Goal: Task Accomplishment & Management: Use online tool/utility

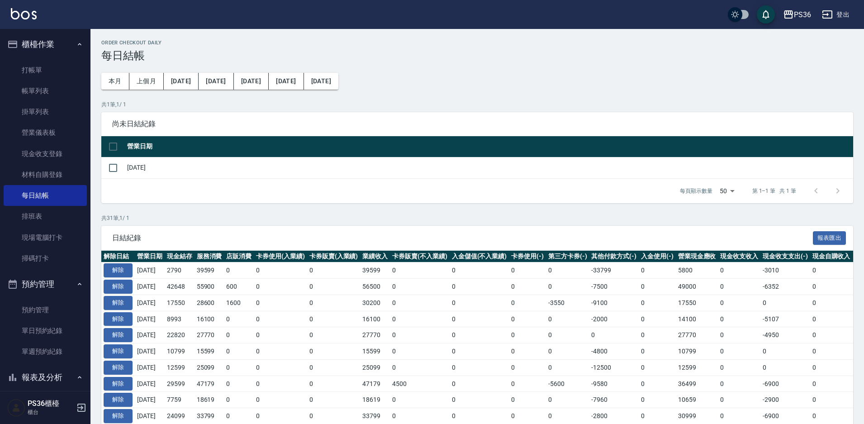
click at [317, 189] on div "每頁顯示數量 50 50 第 1–1 筆 共 1 筆" at bounding box center [476, 191] width 751 height 24
click at [14, 65] on link "打帳單" at bounding box center [45, 70] width 83 height 21
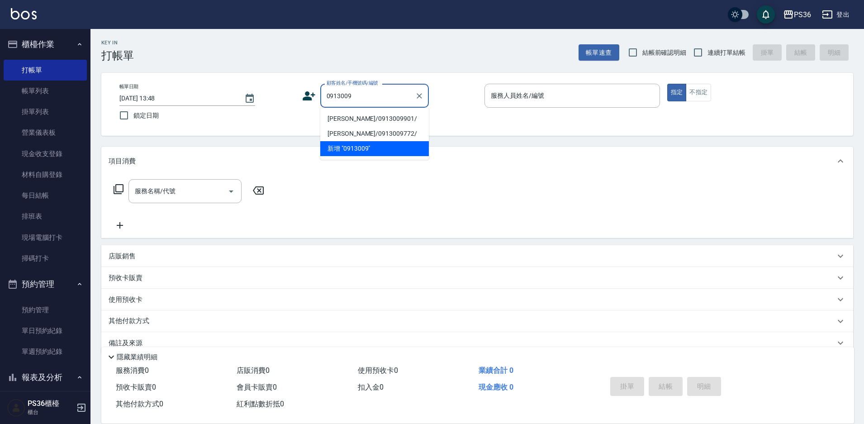
click at [365, 122] on li "[PERSON_NAME]/0913009901/" at bounding box center [374, 118] width 109 height 15
type input "[PERSON_NAME]/0913009901/"
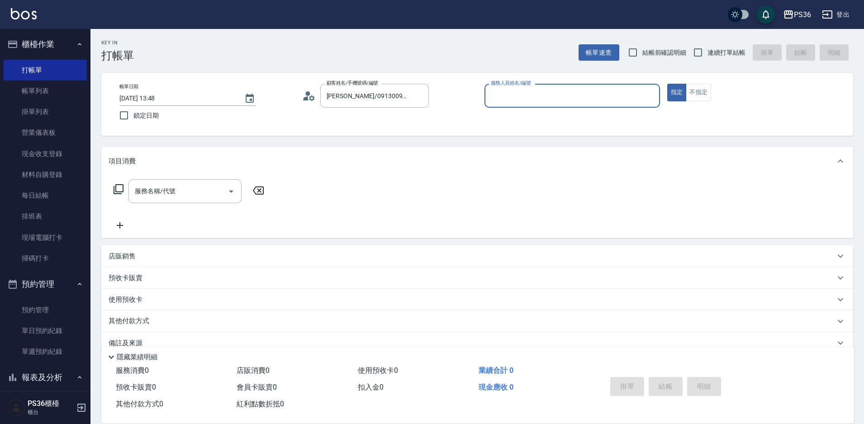
type input "EJ-7"
click at [183, 203] on div "服務名稱/代號" at bounding box center [184, 191] width 113 height 24
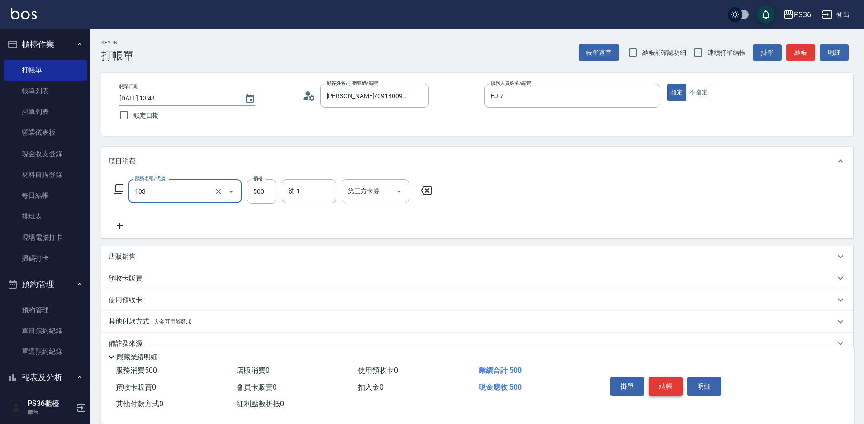
type input "B級洗剪(103)"
click at [656, 387] on button "結帳" at bounding box center [665, 386] width 34 height 19
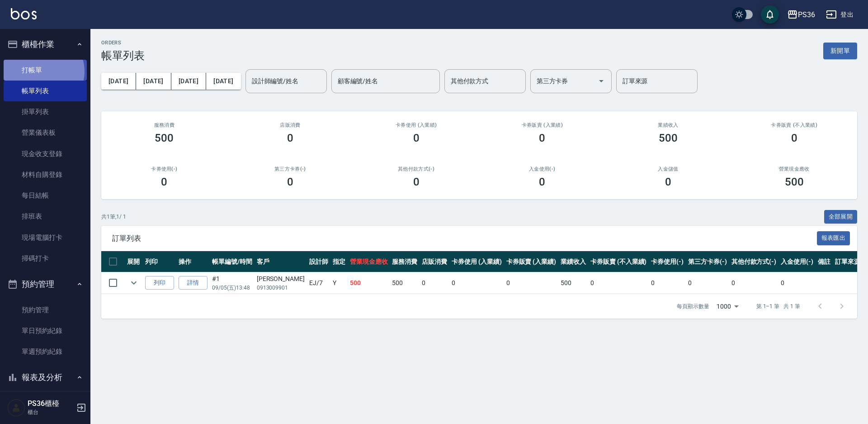
click at [42, 71] on link "打帳單" at bounding box center [45, 70] width 83 height 21
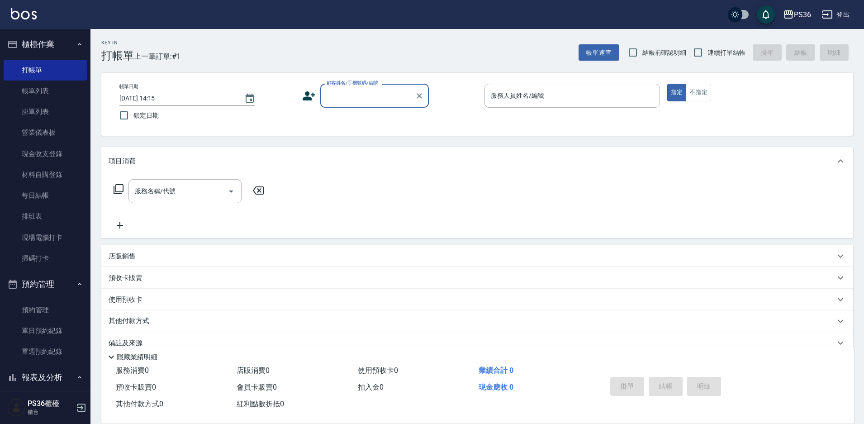
click at [307, 99] on icon at bounding box center [308, 95] width 13 height 9
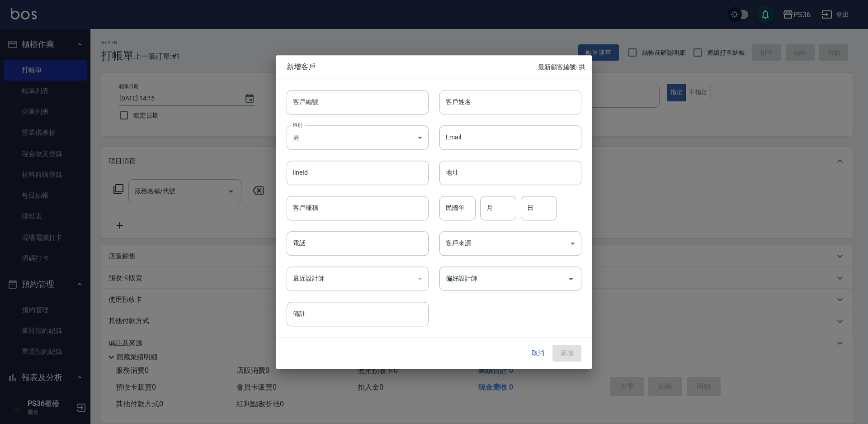
click at [517, 99] on input "客戶姓名" at bounding box center [510, 102] width 142 height 24
click at [454, 96] on input "客戶姓名" at bounding box center [510, 102] width 142 height 24
type input "ㄌ"
type input "[PERSON_NAME]"
click at [372, 253] on input "電話" at bounding box center [358, 243] width 142 height 24
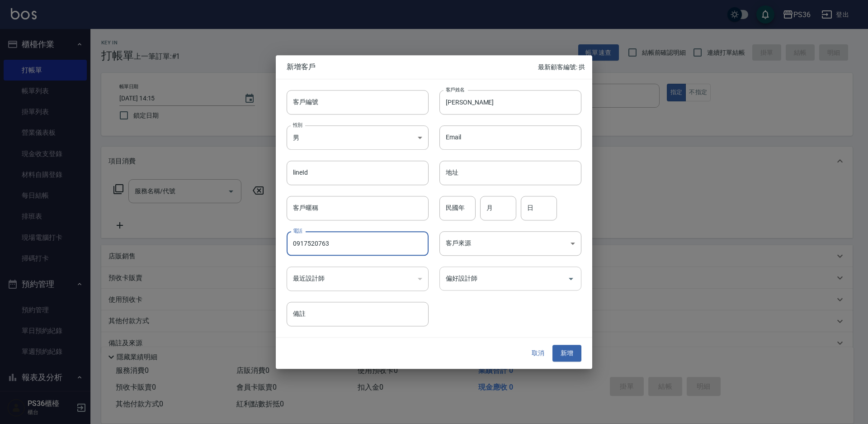
type input "0917520763"
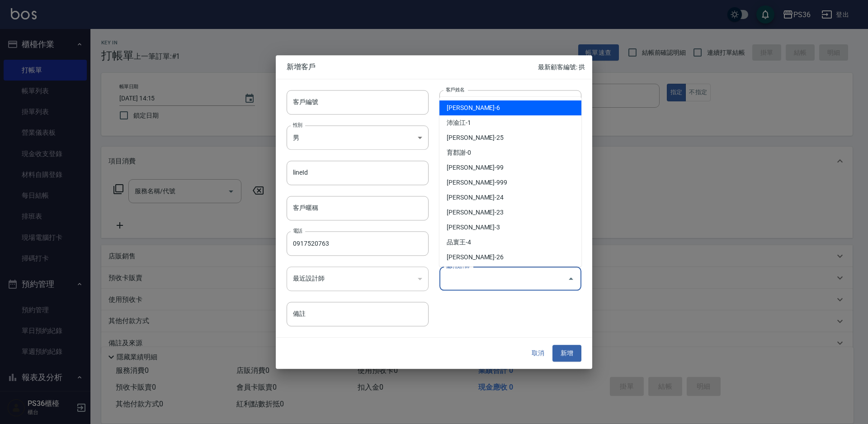
click at [510, 277] on input "偏好設計師" at bounding box center [504, 278] width 120 height 16
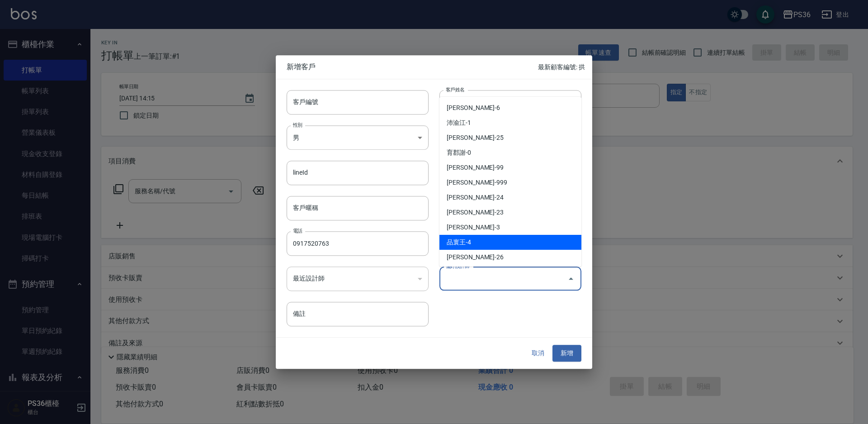
click at [485, 242] on li "品寰王-4" at bounding box center [510, 242] width 142 height 15
type input "品寰王"
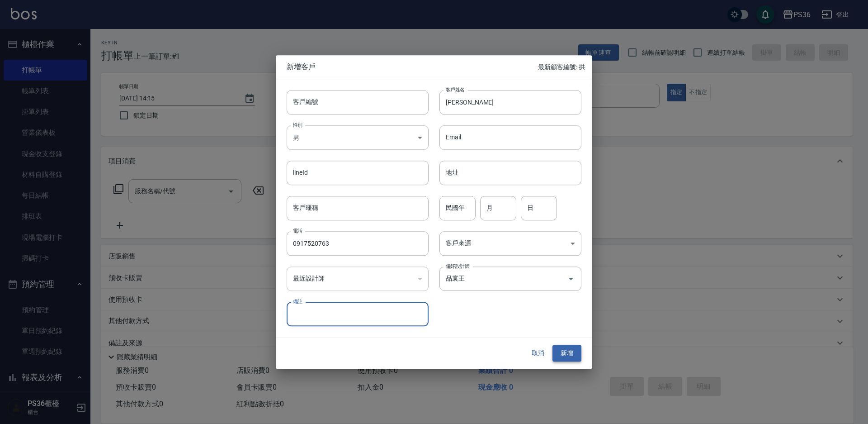
click at [568, 353] on button "新增" at bounding box center [566, 353] width 29 height 17
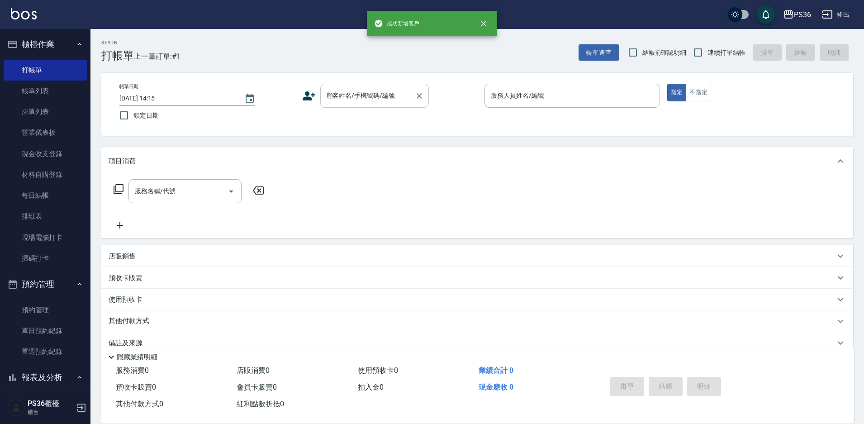
click at [379, 93] on div "顧客姓名/手機號碼/編號 顧客姓名/手機號碼/編號" at bounding box center [374, 96] width 109 height 24
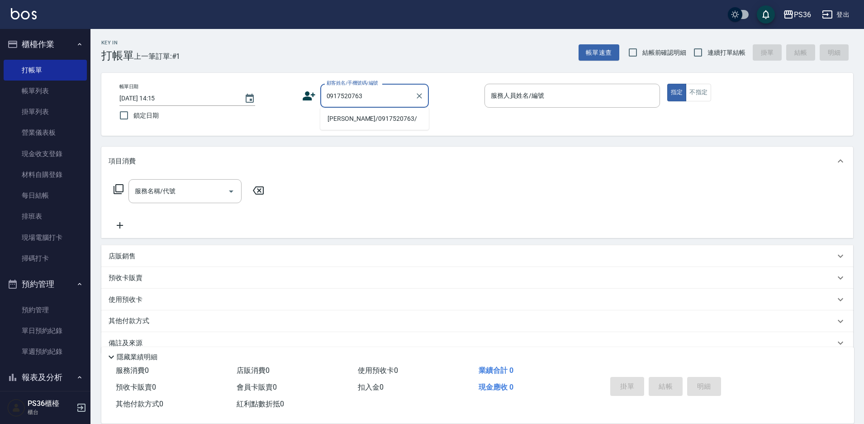
click at [376, 113] on li "[PERSON_NAME]/0917520763/" at bounding box center [374, 118] width 109 height 15
type input "[PERSON_NAME]/0917520763/"
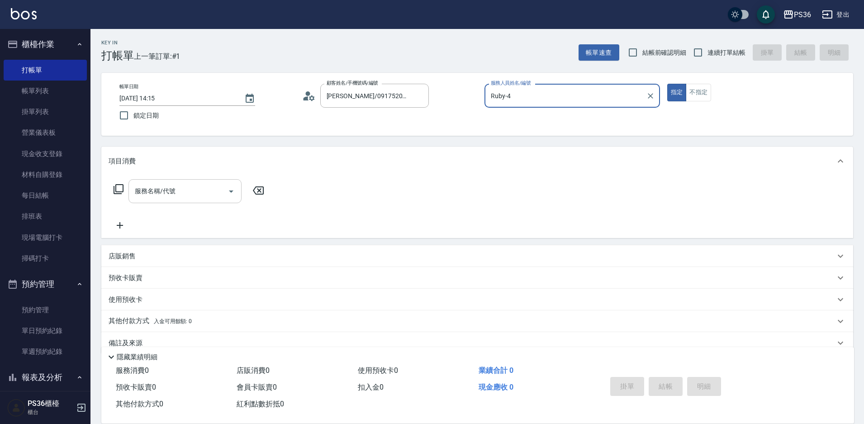
type input "Ruby-4"
click at [175, 196] on input "服務名稱/代號" at bounding box center [177, 191] width 91 height 16
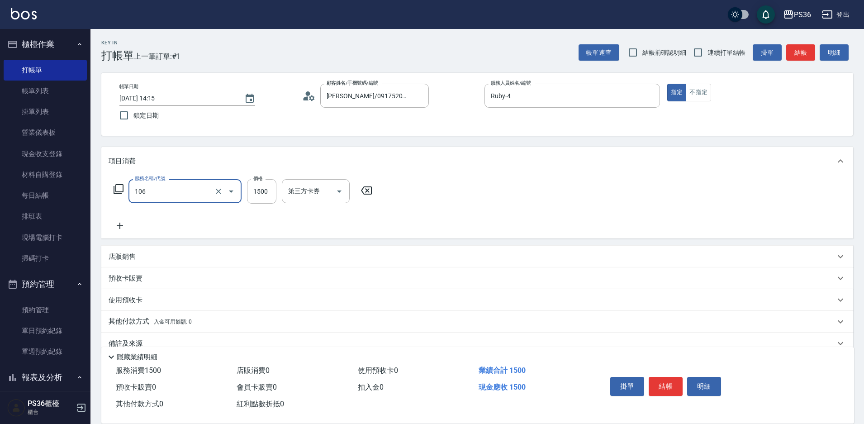
type input "頂級染髮(106)"
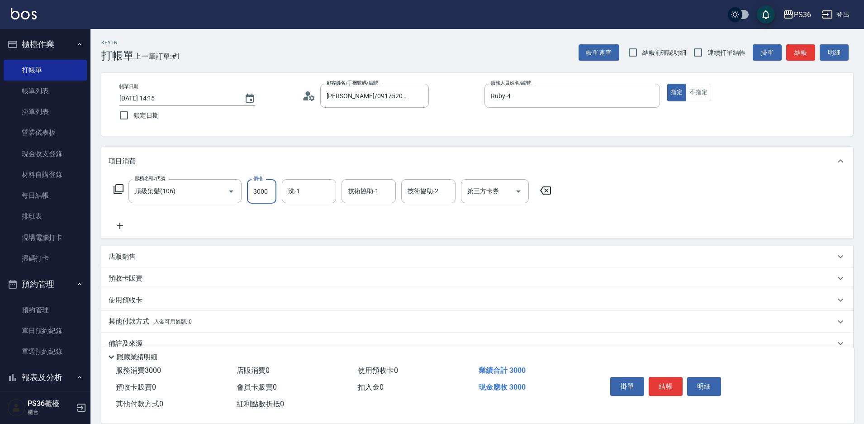
type input "3000"
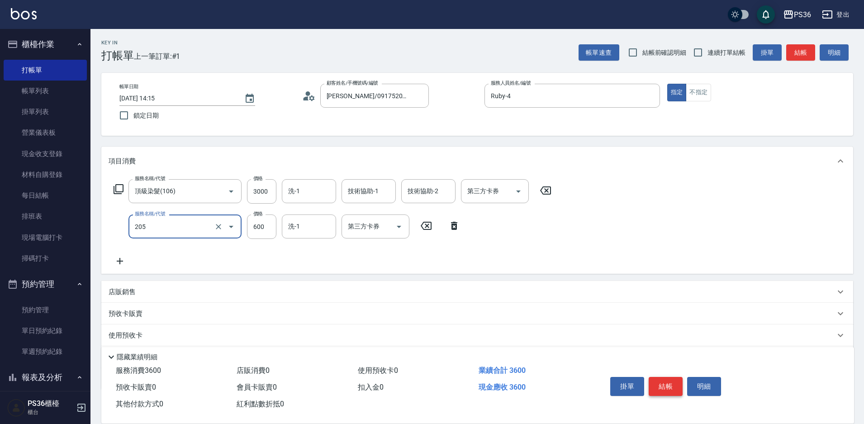
type input "A級洗剪(205)"
click at [663, 383] on button "結帳" at bounding box center [665, 386] width 34 height 19
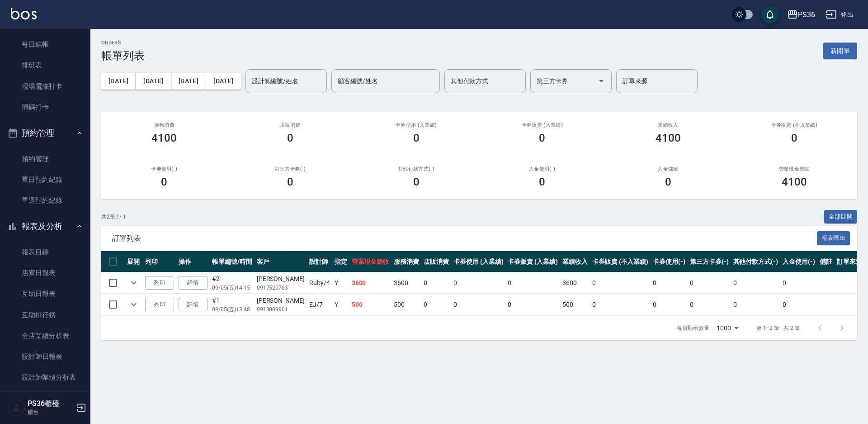
scroll to position [271, 0]
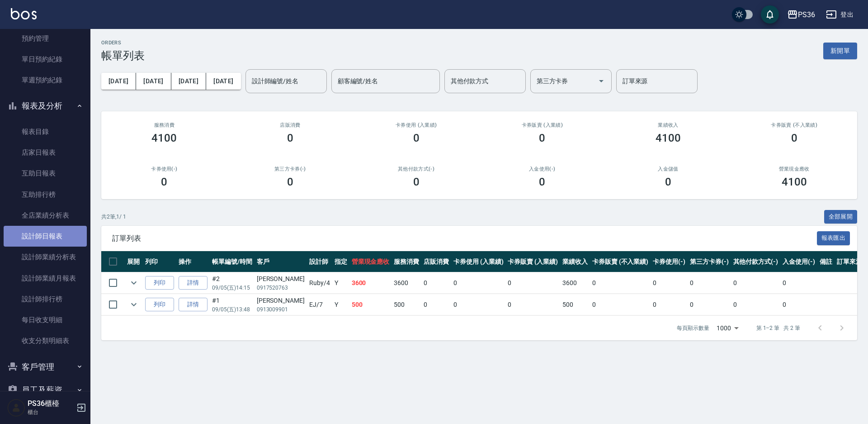
click at [67, 237] on link "設計師日報表" at bounding box center [45, 236] width 83 height 21
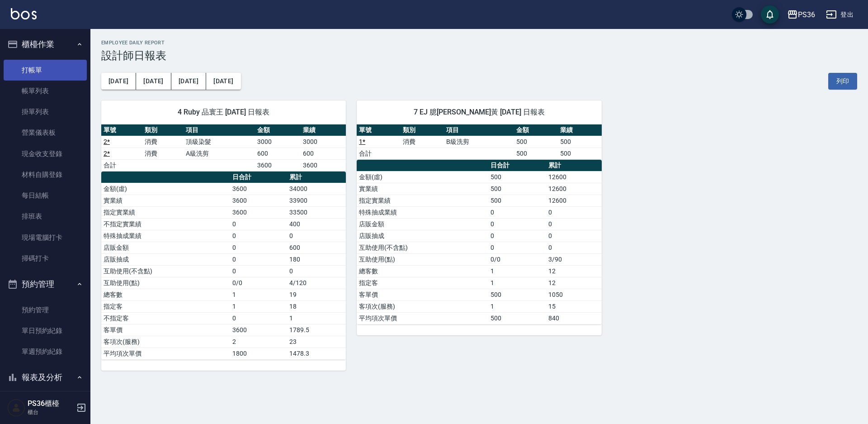
click at [24, 68] on link "打帳單" at bounding box center [45, 70] width 83 height 21
